Goal: Communication & Community: Answer question/provide support

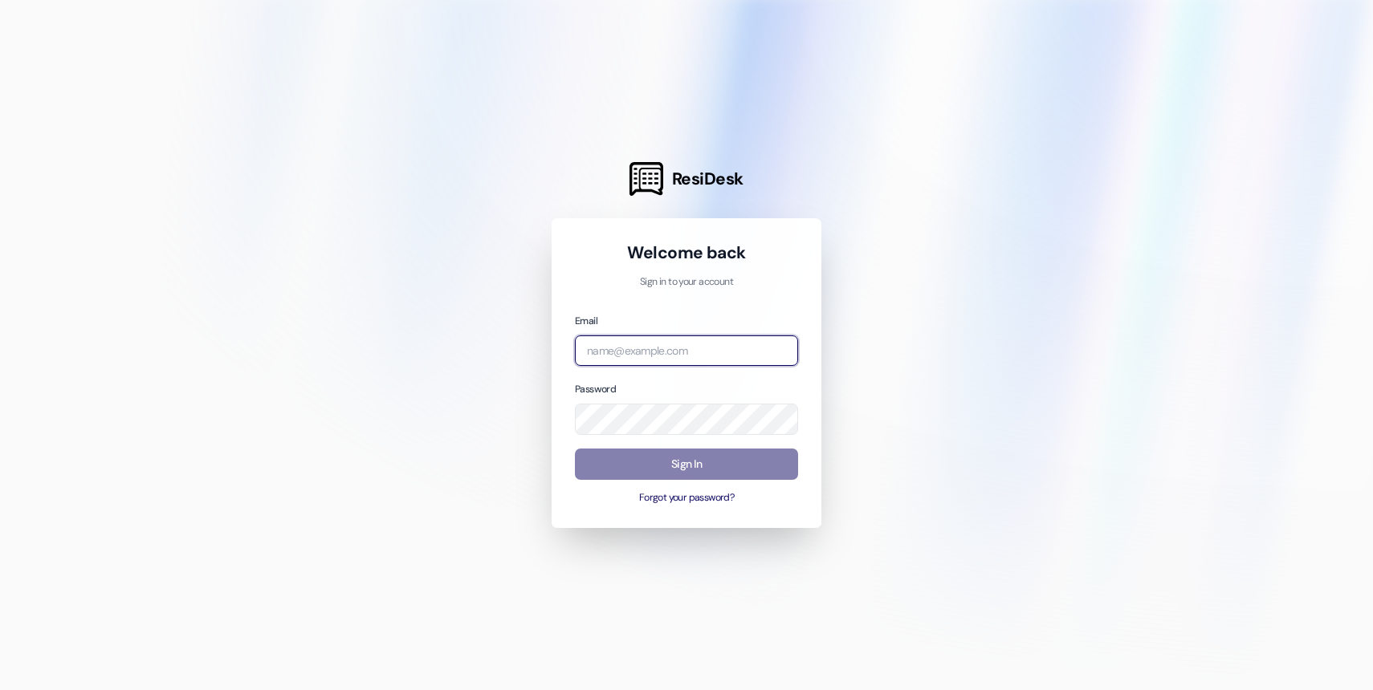
click at [707, 348] on input "email" at bounding box center [686, 351] width 223 height 31
type input "[EMAIL_ADDRESS][DOMAIN_NAME]"
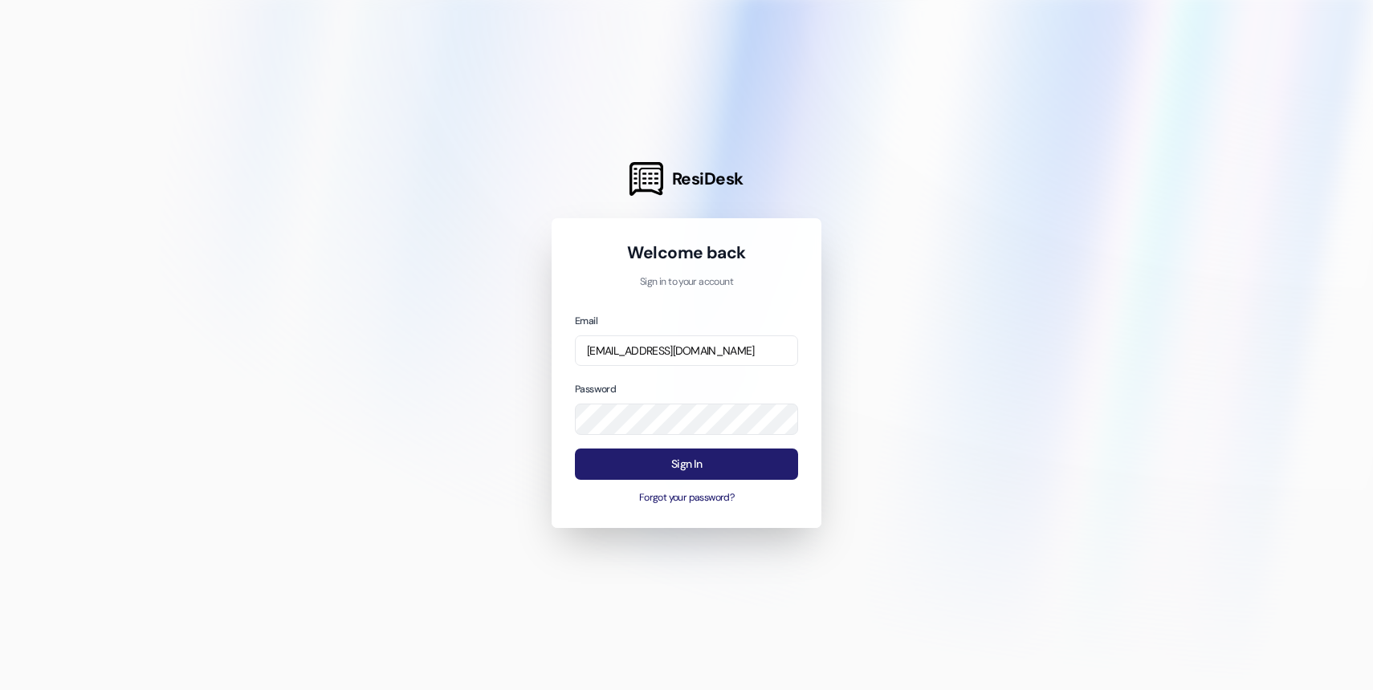
click at [645, 469] on button "Sign In" at bounding box center [686, 464] width 223 height 31
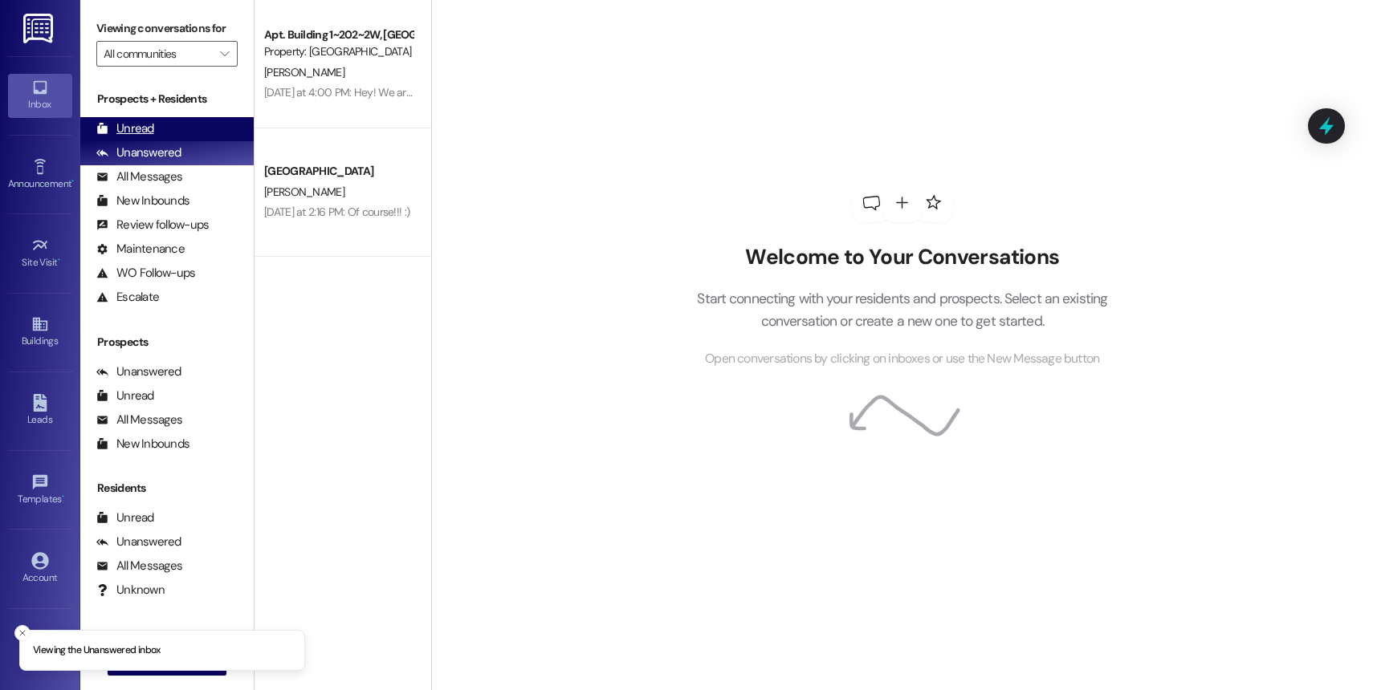
click at [172, 141] on div "Unread (0)" at bounding box center [166, 129] width 173 height 24
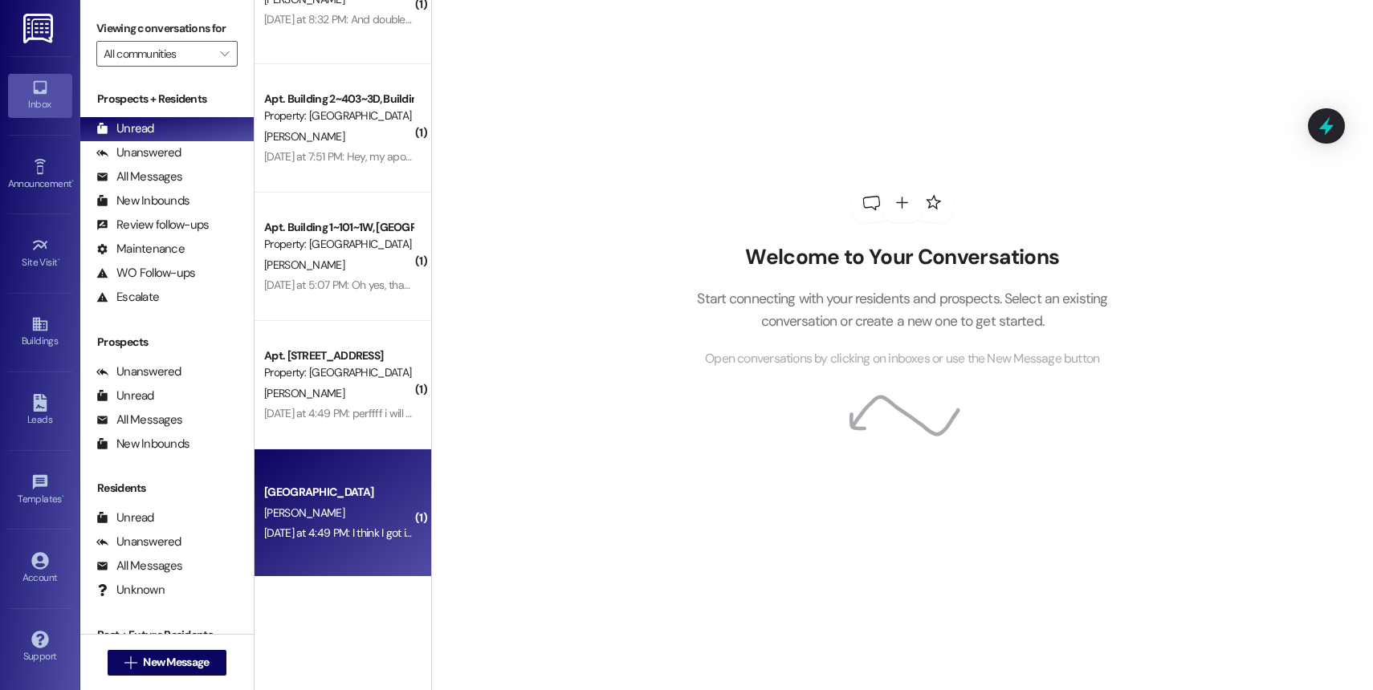
scroll to position [194, 0]
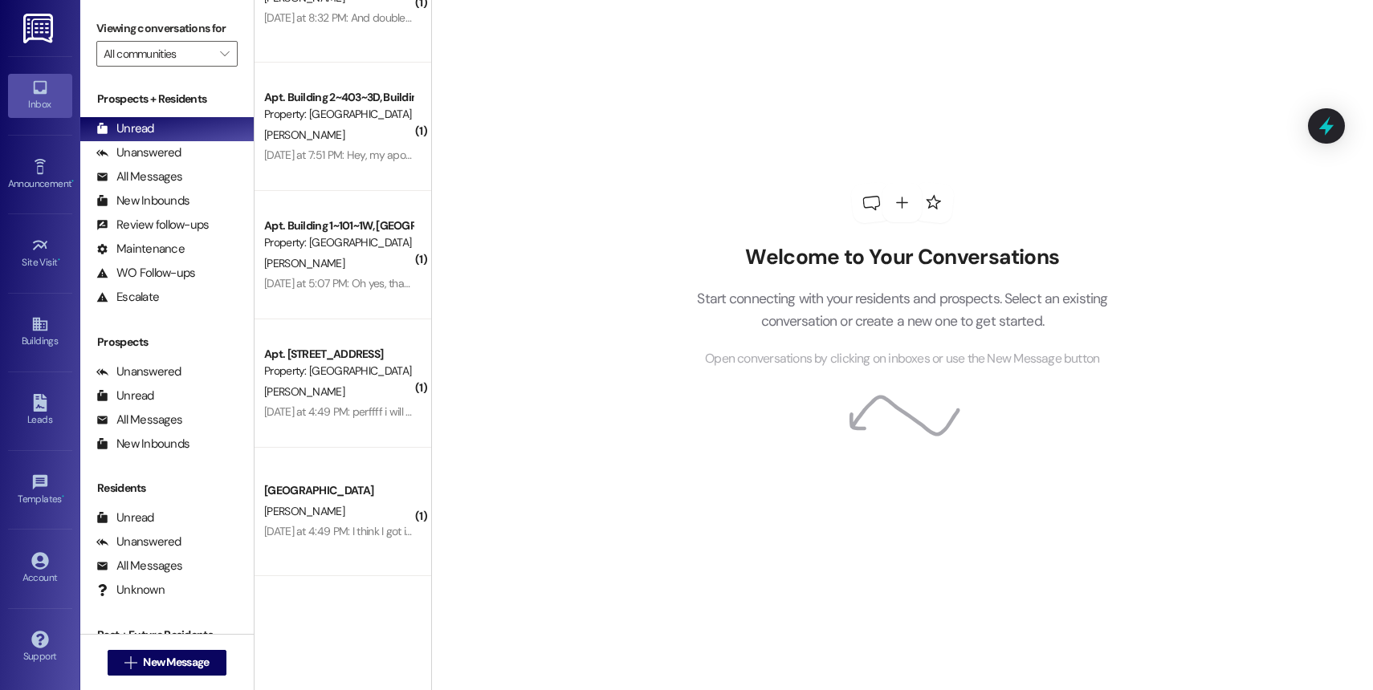
click at [673, 285] on div "Welcome to Your Conversations Start connecting with your residents and prospect…" at bounding box center [902, 307] width 459 height 124
